Goal: Browse casually

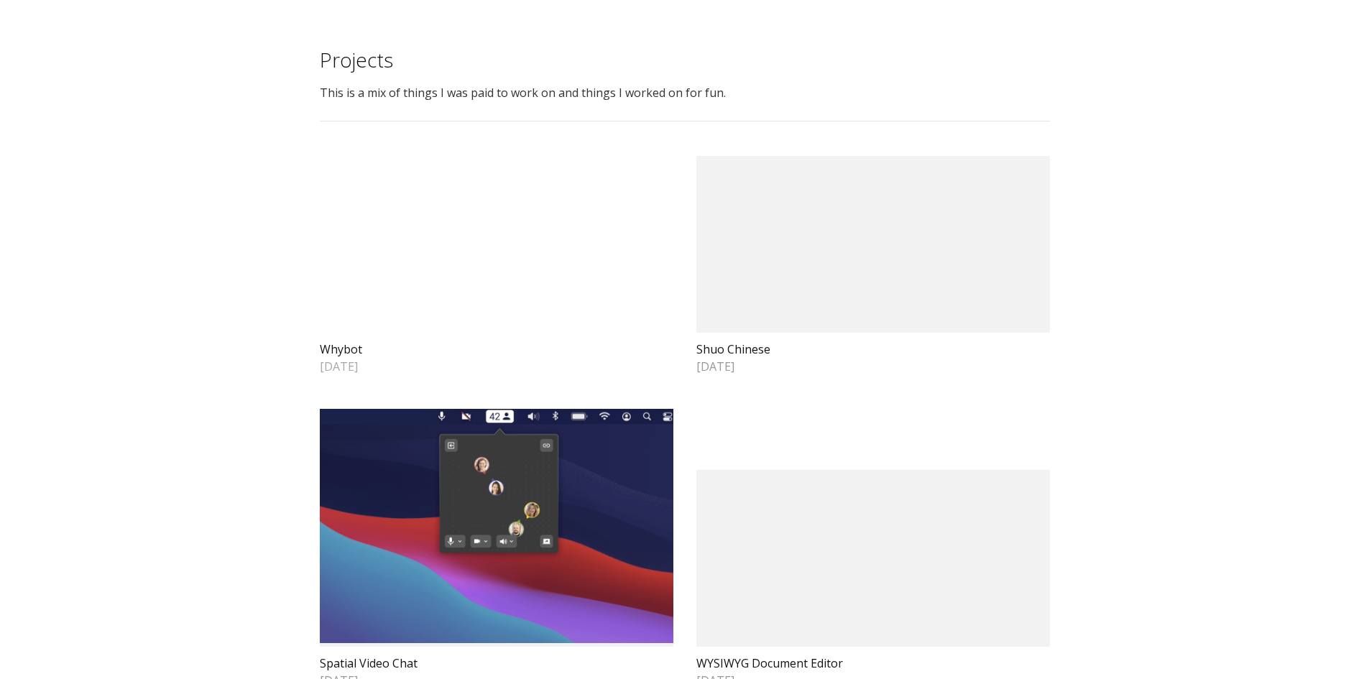
click at [509, 292] on video at bounding box center [496, 244] width 353 height 177
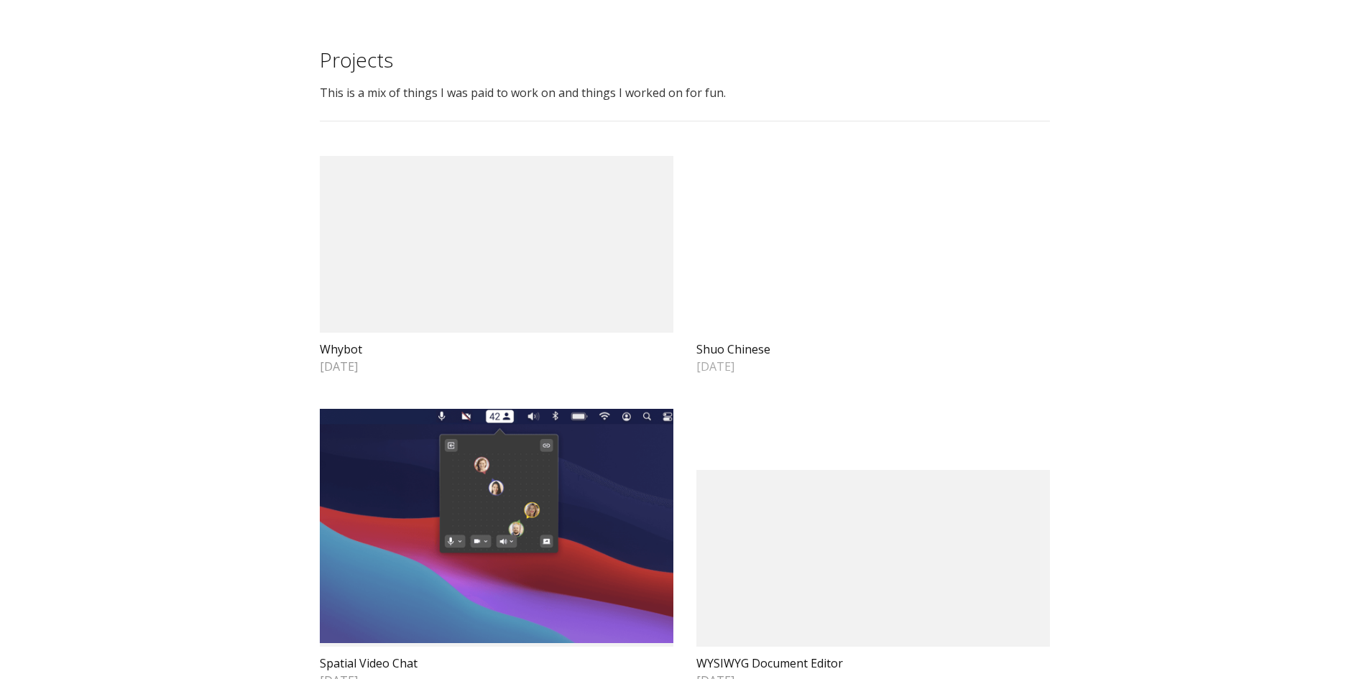
click at [762, 262] on video at bounding box center [872, 244] width 353 height 177
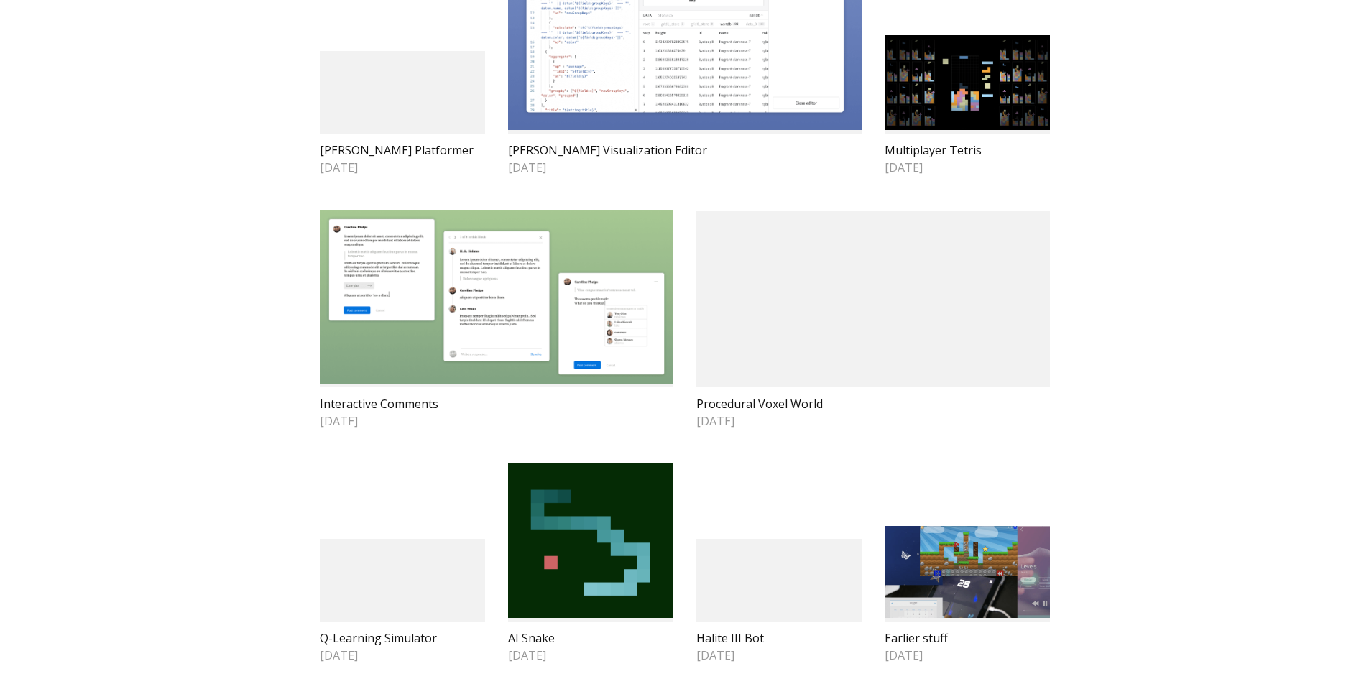
scroll to position [936, 0]
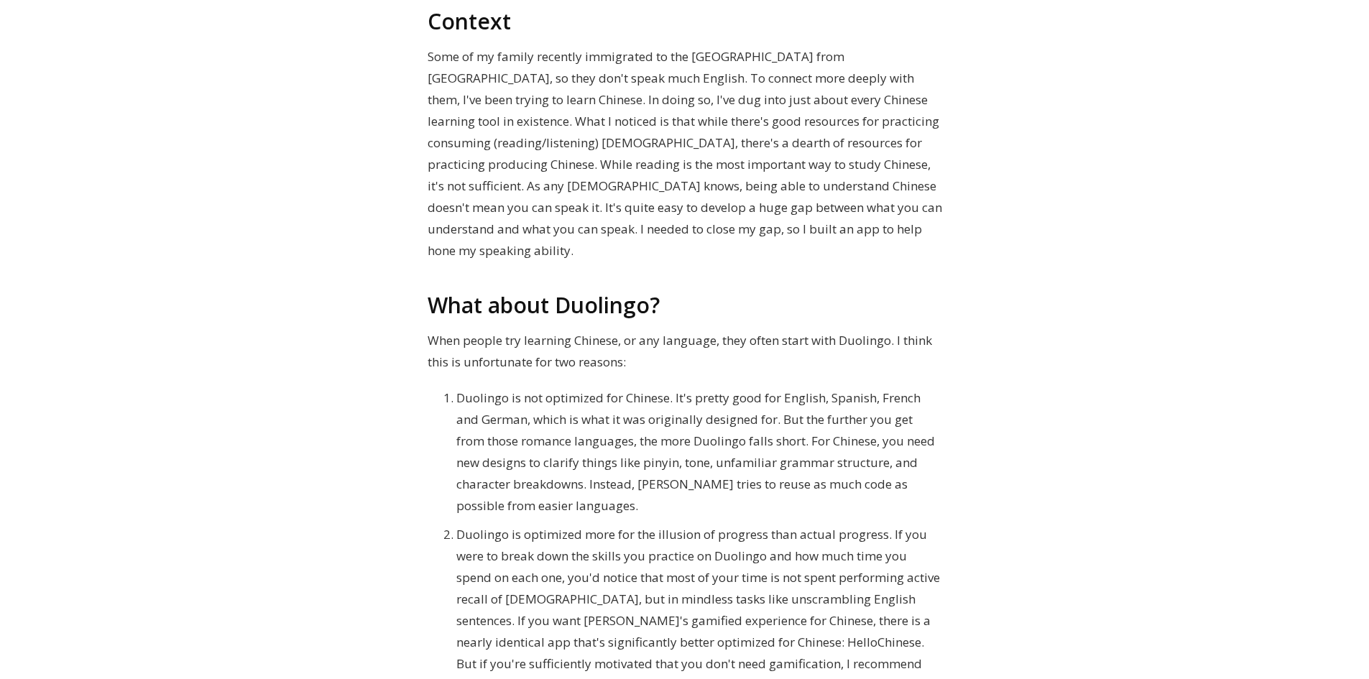
scroll to position [190, 0]
